Goal: Task Accomplishment & Management: Use online tool/utility

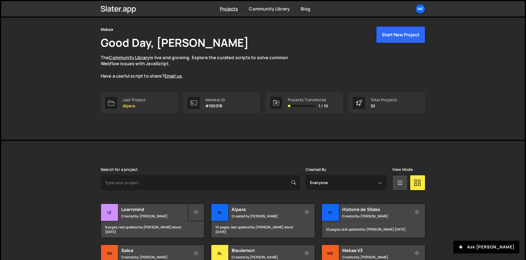
scroll to position [28, 0]
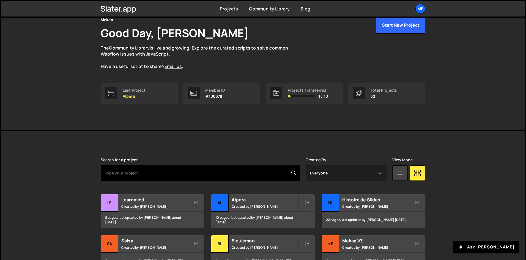
click at [210, 174] on input "text" at bounding box center [201, 172] width 200 height 15
type input "allianc3"
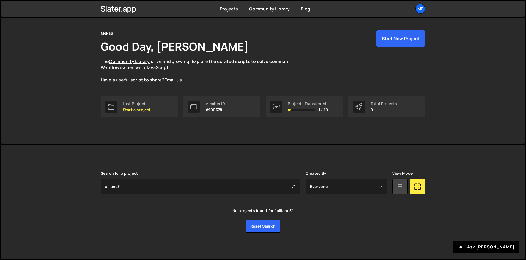
scroll to position [14, 0]
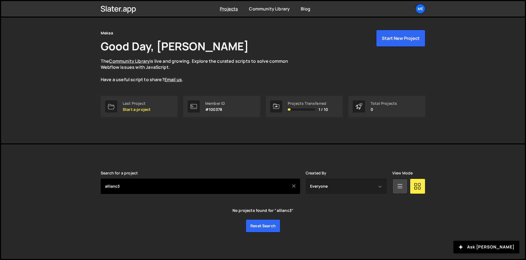
click at [159, 181] on input "allianc3" at bounding box center [201, 186] width 200 height 15
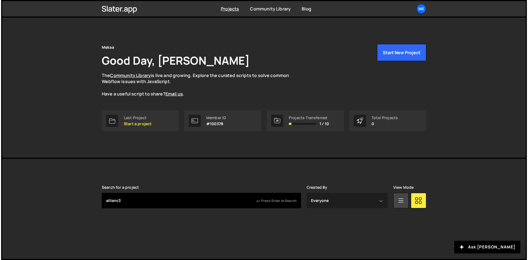
scroll to position [0, 0]
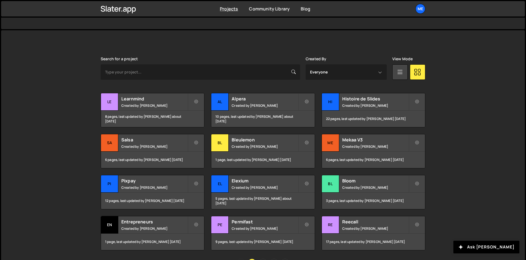
scroll to position [129, 0]
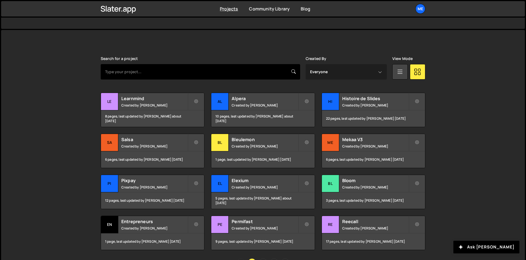
click at [147, 77] on input "text" at bounding box center [201, 71] width 200 height 15
type input "allianc3"
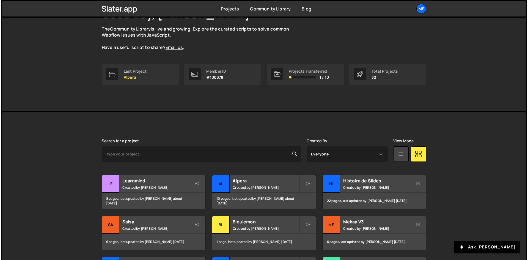
scroll to position [28, 0]
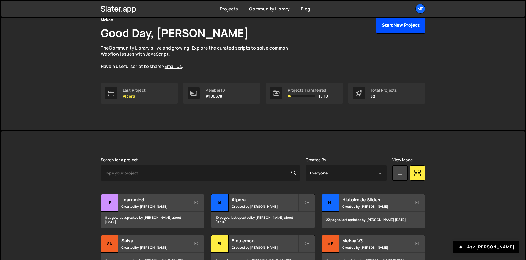
click at [408, 32] on button "Start New Project" at bounding box center [400, 25] width 49 height 17
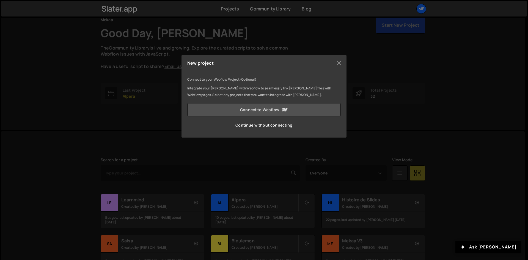
click at [265, 105] on link "Connect to Webflow" at bounding box center [264, 109] width 154 height 13
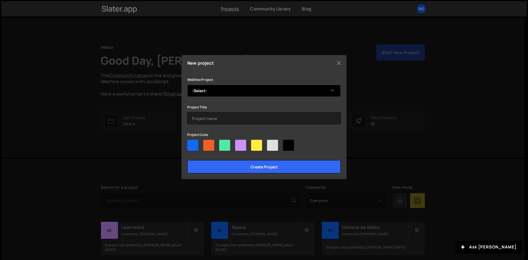
click at [277, 93] on select "-Select- Allianc3" at bounding box center [264, 91] width 154 height 12
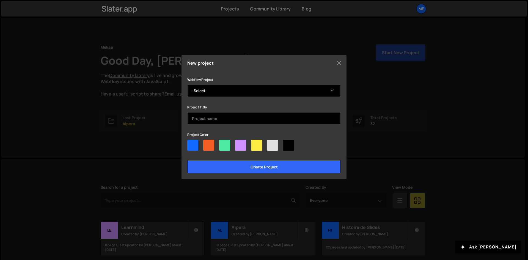
select select "677e5cc91d223b435938625f"
click at [187, 85] on select "-Select- Allianc3" at bounding box center [264, 91] width 154 height 12
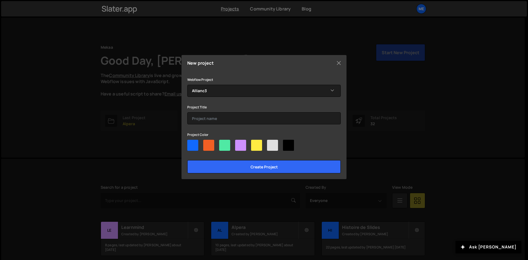
click at [196, 147] on div at bounding box center [192, 145] width 11 height 11
click at [191, 143] on input"] "radio" at bounding box center [189, 142] width 4 height 4
radio input"] "true"
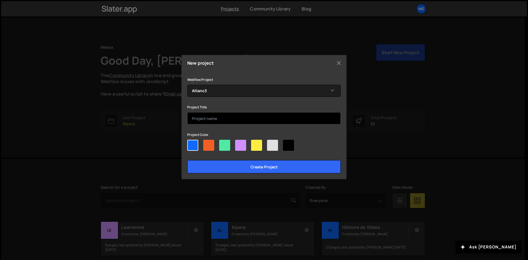
click at [204, 121] on input "text" at bounding box center [264, 118] width 154 height 12
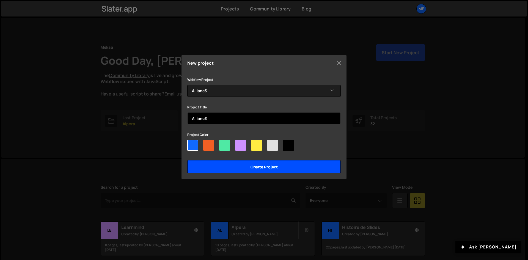
type input "Allianc3"
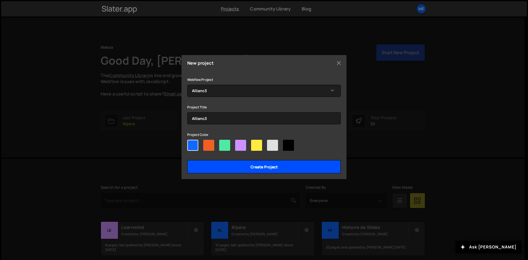
click at [239, 170] on input "Create project" at bounding box center [264, 166] width 154 height 13
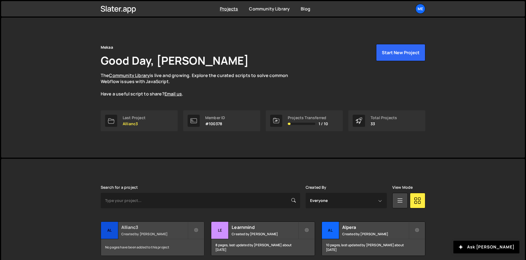
click at [158, 247] on div "No pages have been added to this project" at bounding box center [152, 247] width 103 height 17
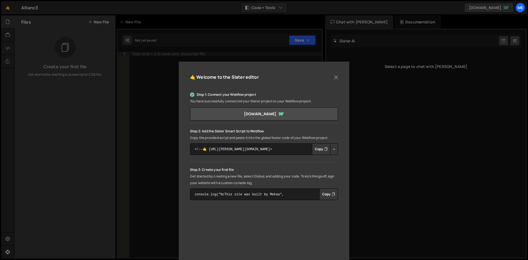
click at [322, 153] on button "Copy" at bounding box center [321, 149] width 19 height 12
click at [282, 45] on div "🤙 Welcome to the [PERSON_NAME] editor Step 1: Connect your Webflow project You …" at bounding box center [264, 130] width 528 height 260
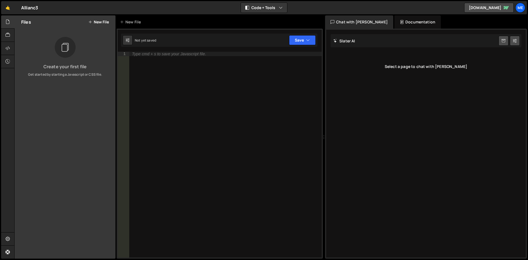
click at [151, 57] on div "Type cmd + s to save your Javascript file." at bounding box center [225, 159] width 193 height 215
type textarea "f"
click at [279, 70] on div "Type cmd + s to save your Javascript file." at bounding box center [225, 159] width 193 height 215
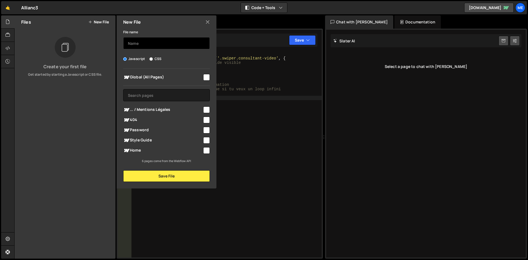
click at [172, 46] on input "text" at bounding box center [166, 43] width 87 height 12
type input "Swiper"
click at [193, 78] on span "Global (All Pages)" at bounding box center [162, 77] width 79 height 7
checkbox input "true"
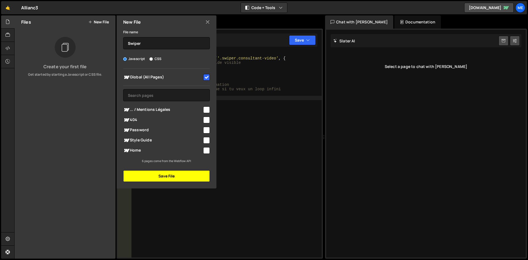
click at [190, 178] on button "Save File" at bounding box center [166, 176] width 87 height 12
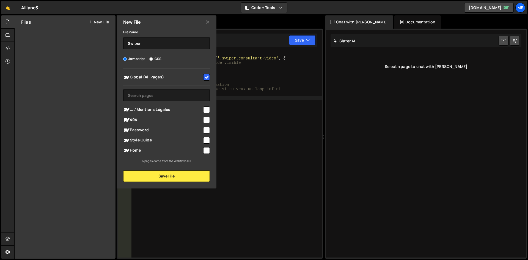
click at [264, 30] on div "1 2 3 4 5 6 7 8 9 10 11 // Initialisation du Swiper const swiperConsultant = ne…" at bounding box center [220, 30] width 204 height 0
